Goal: Entertainment & Leisure: Consume media (video, audio)

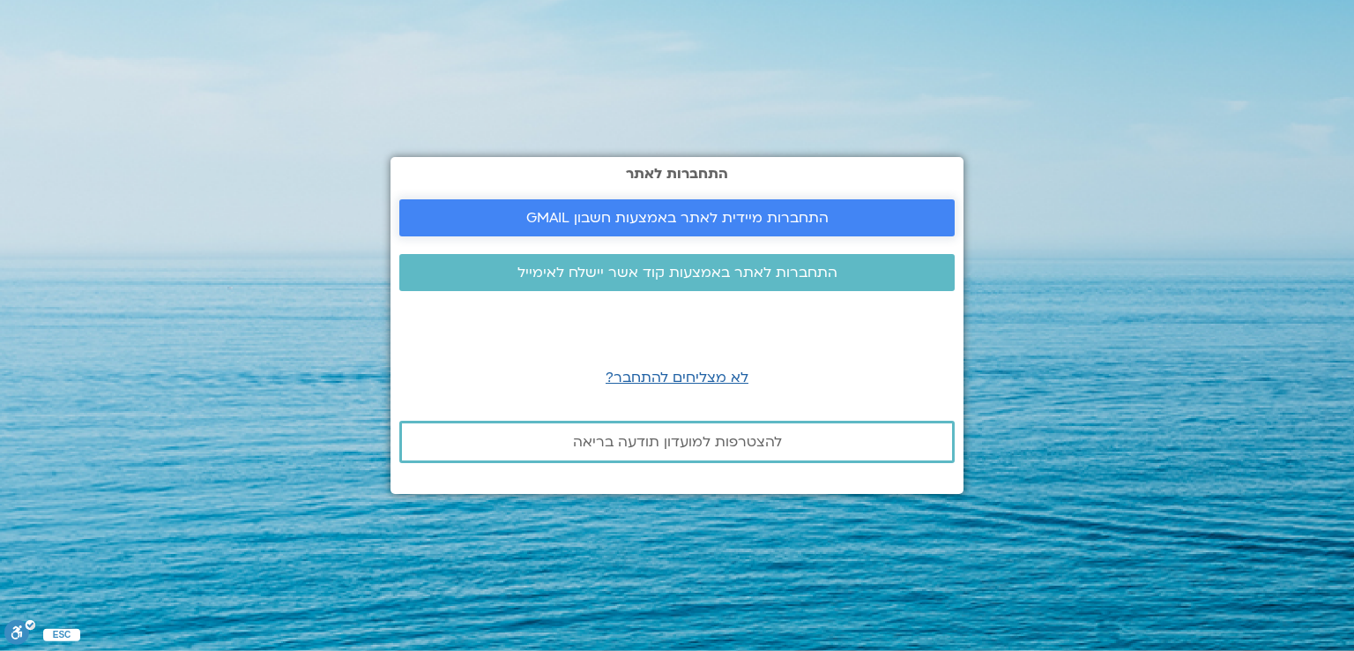
click at [526, 220] on span "התחברות מיידית לאתר באמצעות חשבון GMAIL" at bounding box center [677, 218] width 513 height 16
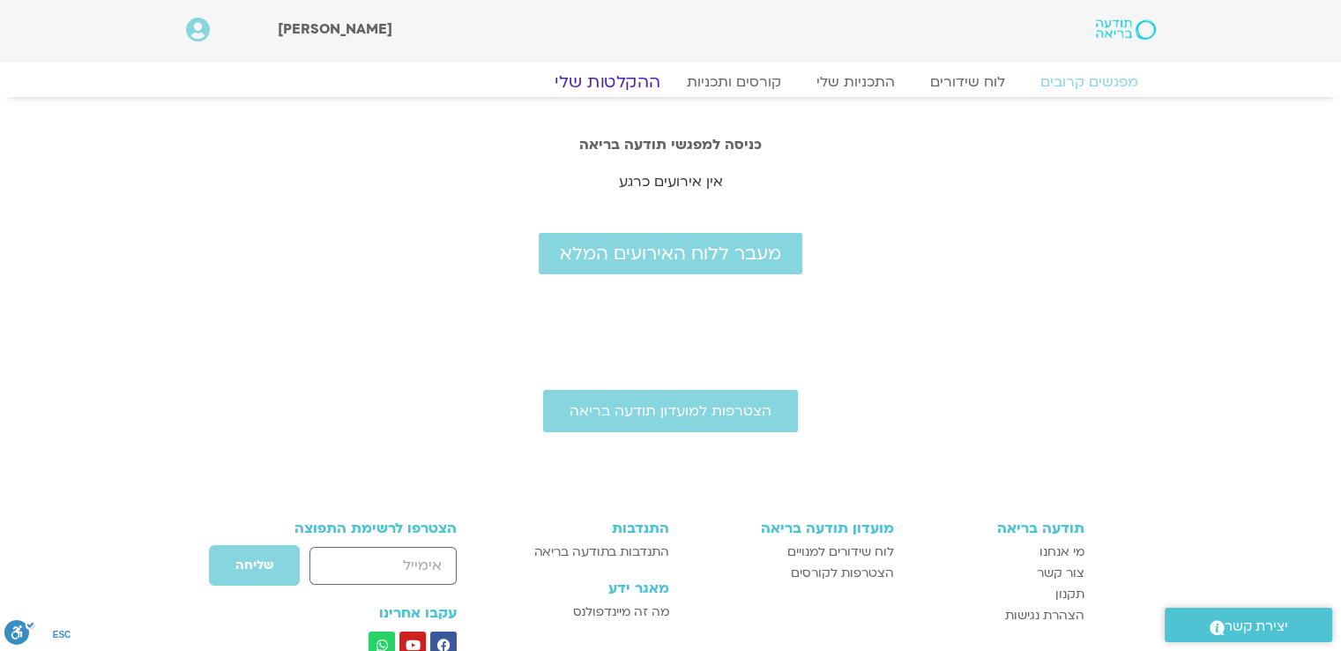
click at [618, 76] on link "ההקלטות שלי" at bounding box center [607, 81] width 148 height 21
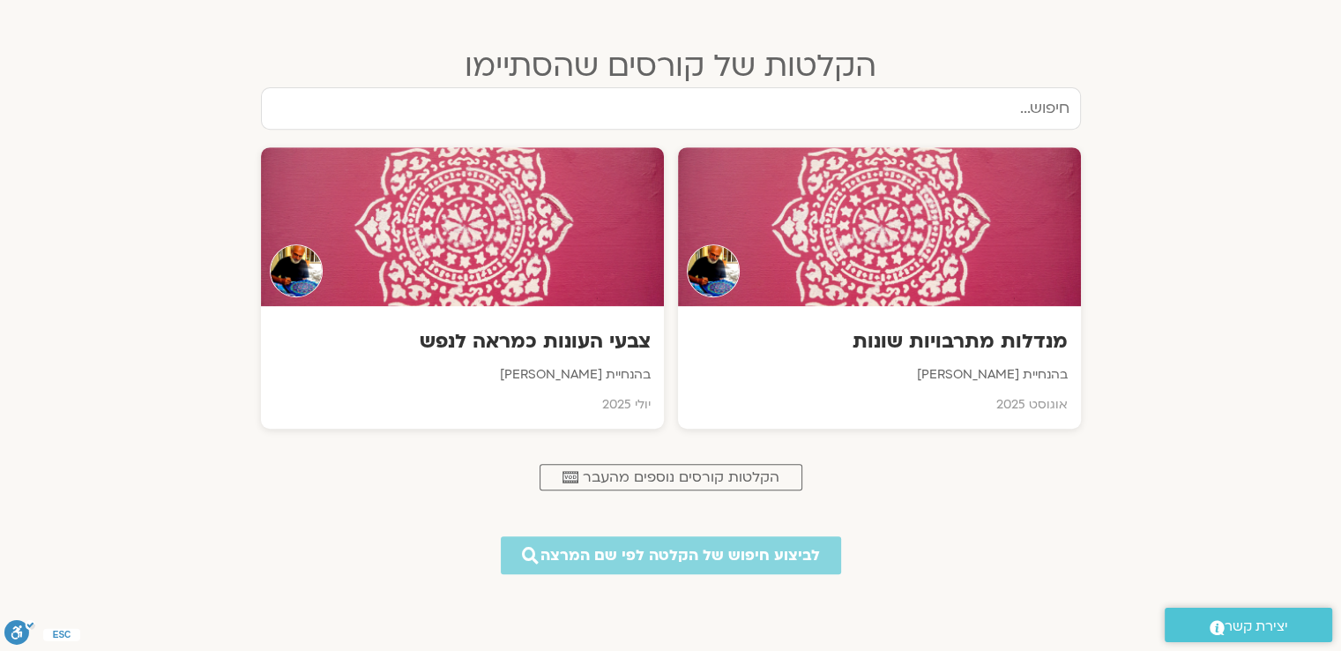
scroll to position [856, 0]
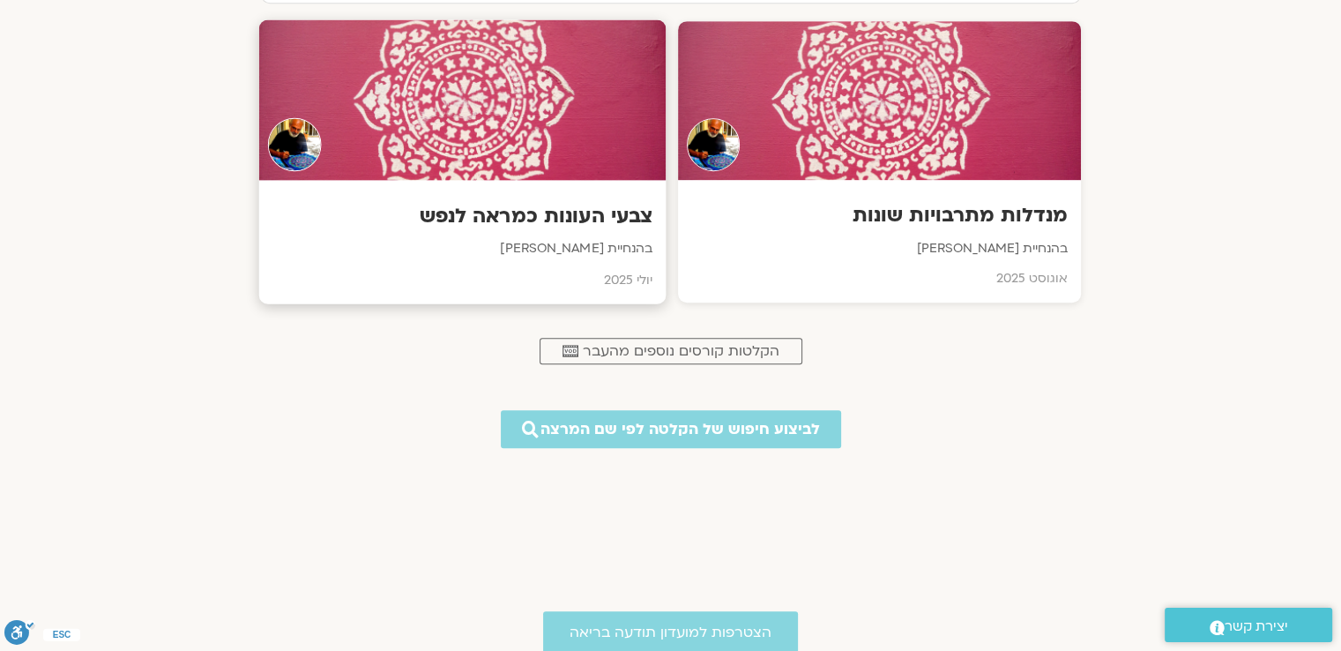
click at [494, 100] on div at bounding box center [461, 100] width 407 height 160
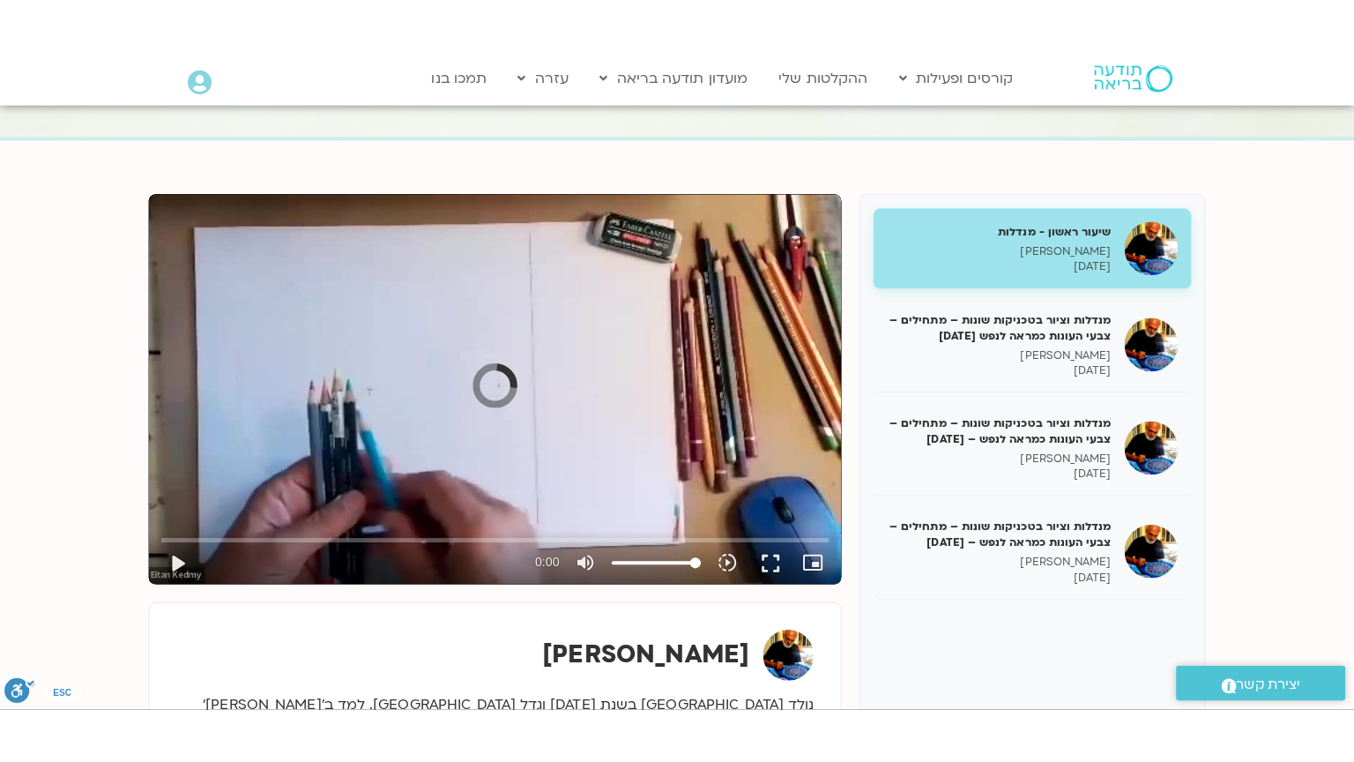
scroll to position [147, 0]
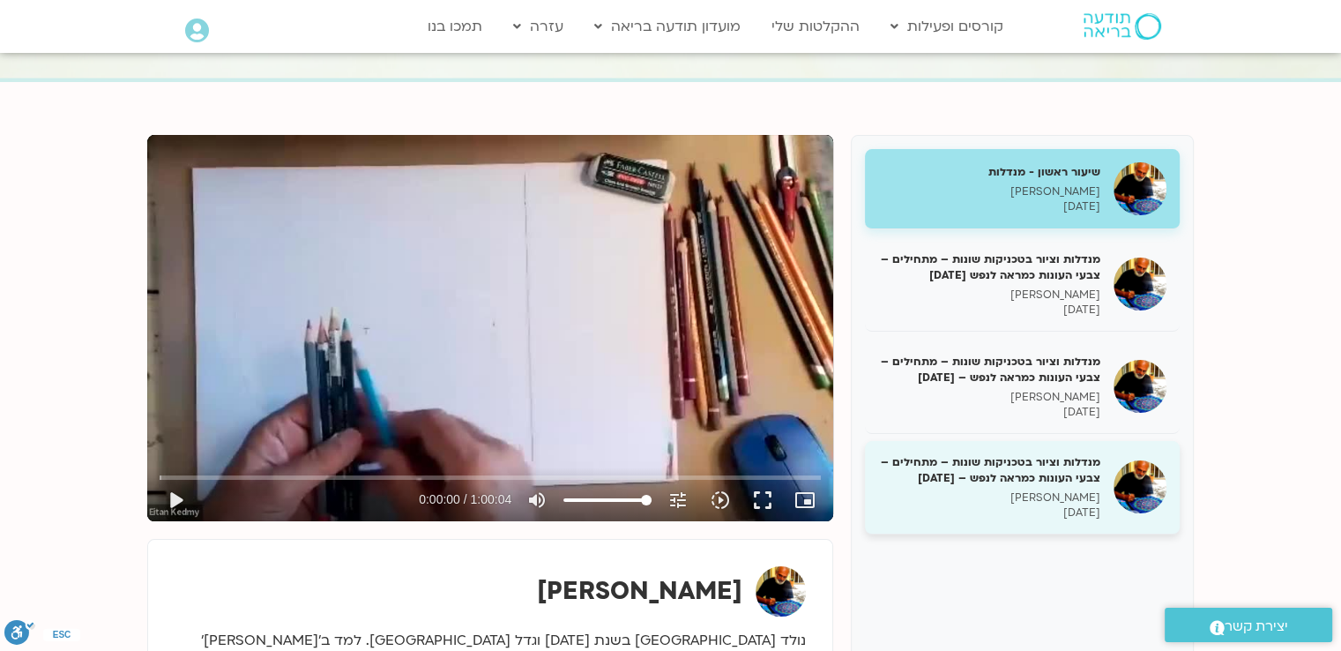
click at [1011, 460] on h5 "מנדלות וציור בטכניקות שונות – מתחילים – צבעי העונות כמראה לנפש – 29/7/25" at bounding box center [989, 470] width 222 height 32
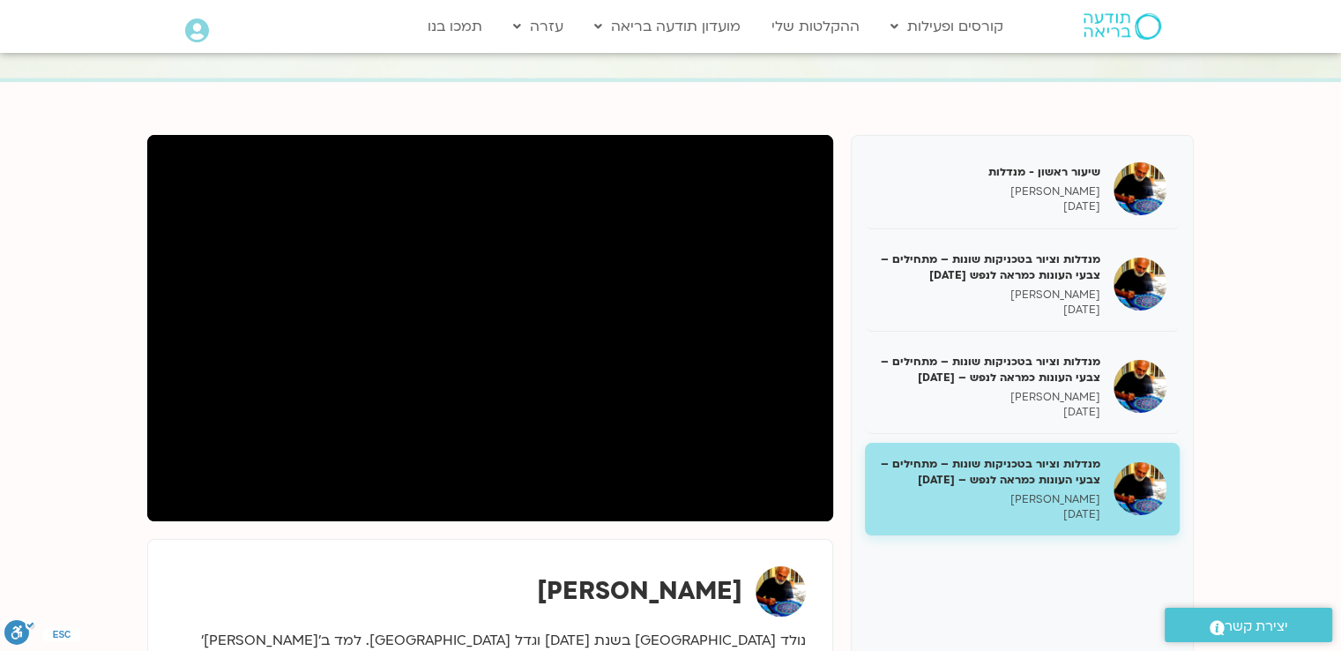
click at [19, 411] on section "שיעור ראשון - מנדלות איתן קדמי 08/07/2025 מנדלות וציור בטכניקות שונות – מתחילים…" at bounding box center [670, 487] width 1341 height 811
